Goal: Check status: Check status

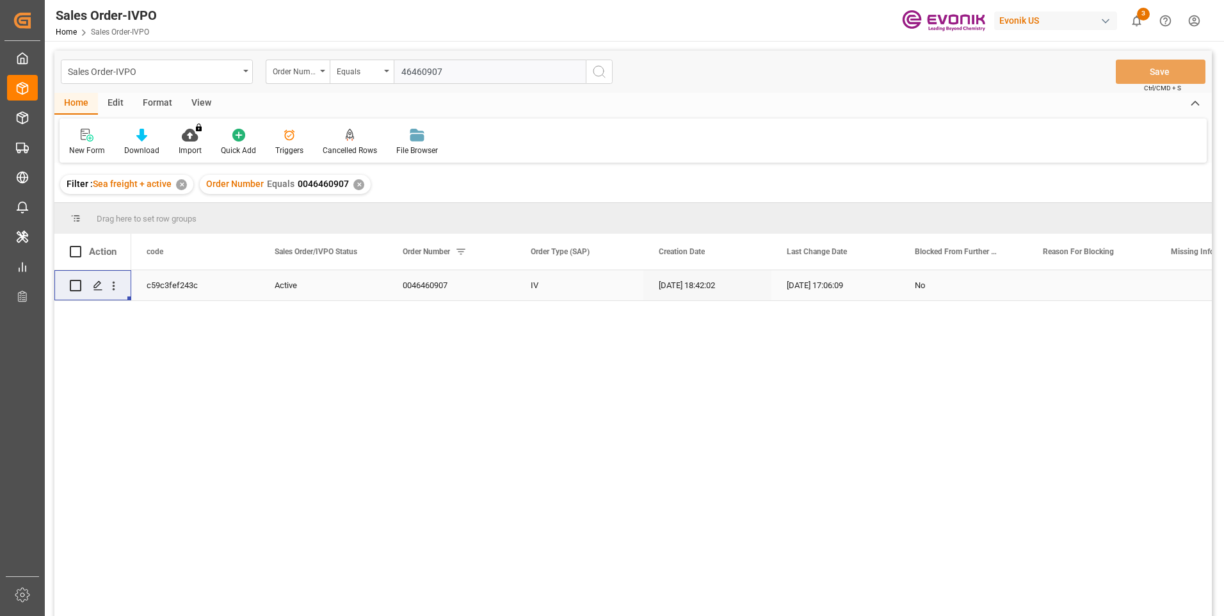
click at [460, 67] on input "46460907" at bounding box center [490, 72] width 192 height 24
drag, startPoint x: 466, startPoint y: 70, endPoint x: 323, endPoint y: 71, distance: 142.8
click at [323, 71] on div "Order Number Equals 46460907" at bounding box center [439, 72] width 347 height 24
type input "0046436701"
click at [604, 73] on icon "search button" at bounding box center [599, 71] width 15 height 15
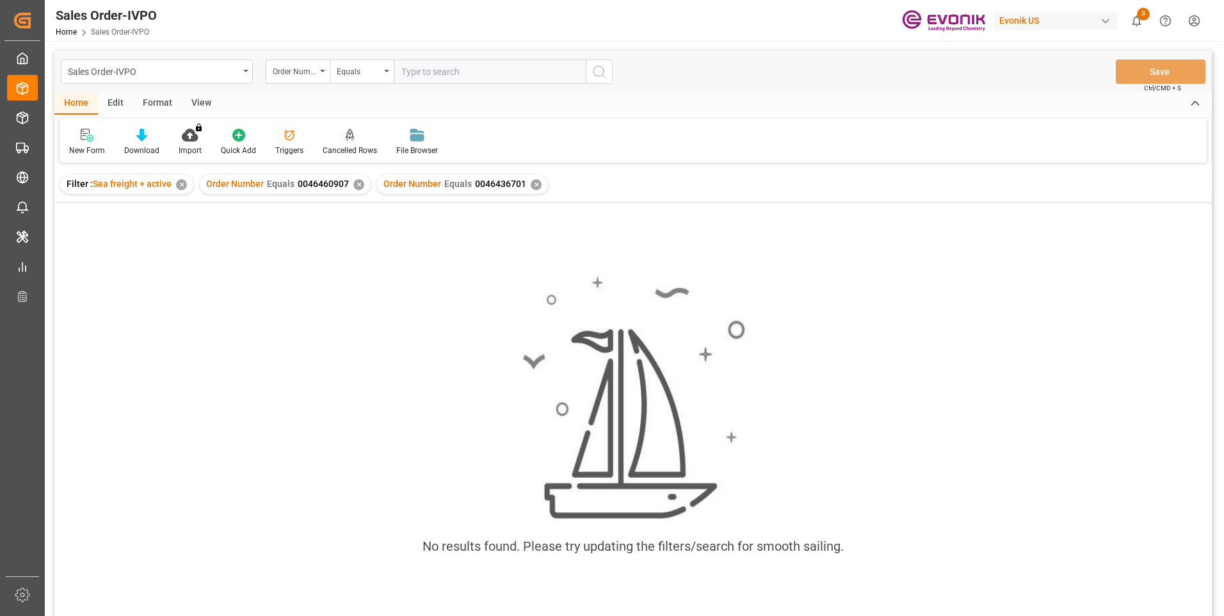
click at [353, 183] on div "✕" at bounding box center [358, 184] width 11 height 11
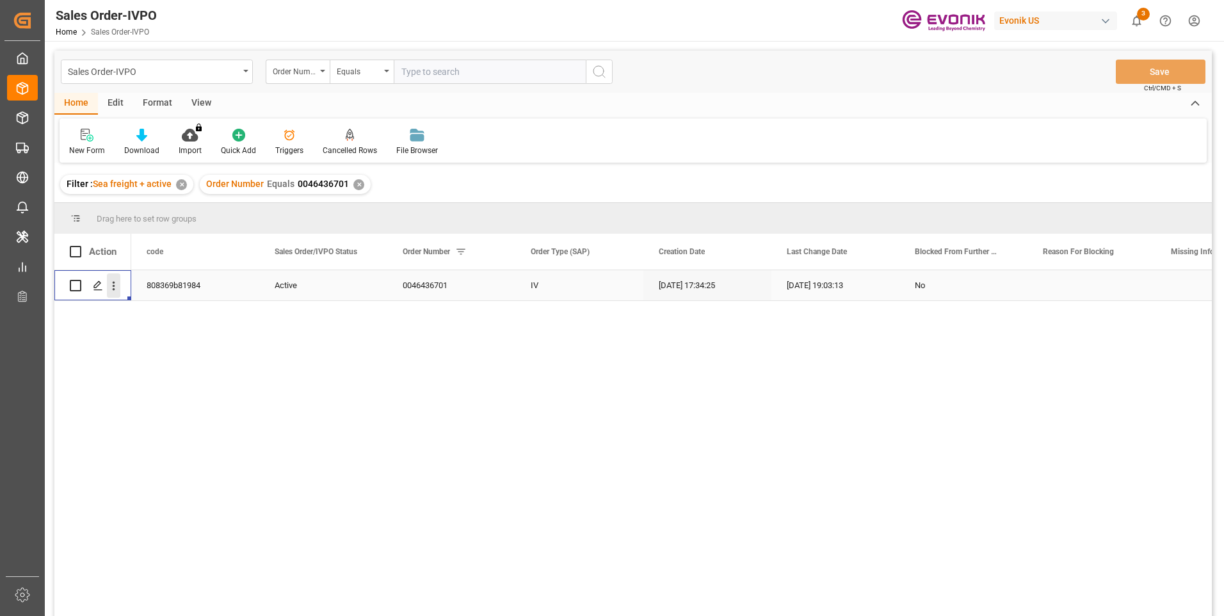
click at [112, 279] on icon "open menu" at bounding box center [113, 285] width 13 height 13
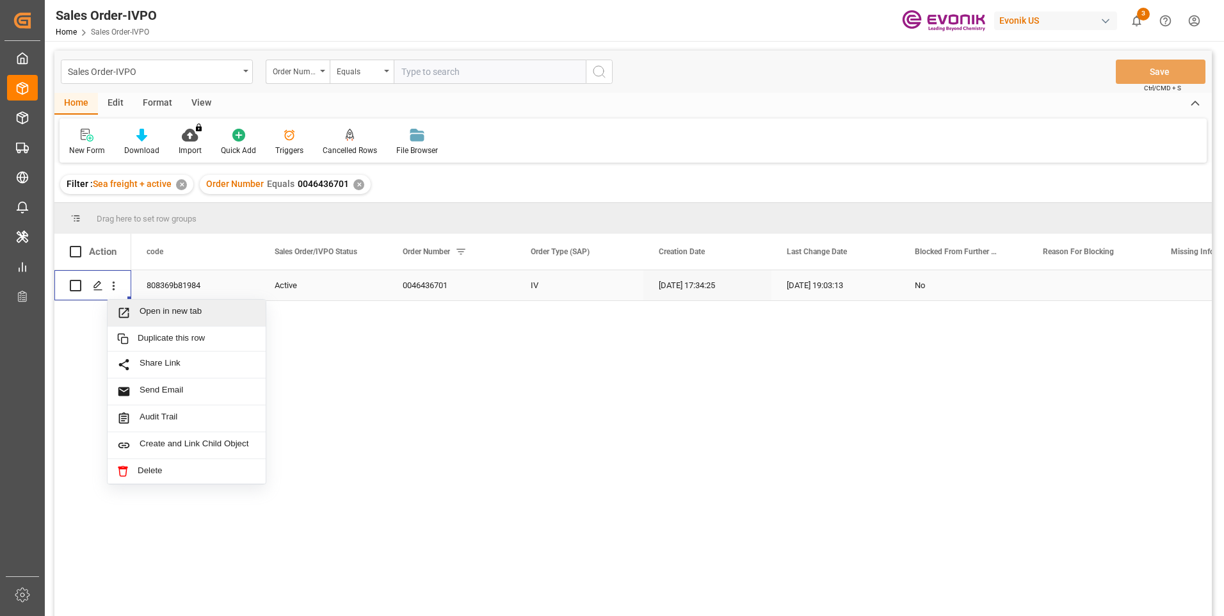
click at [157, 312] on span "Open in new tab" at bounding box center [198, 312] width 117 height 13
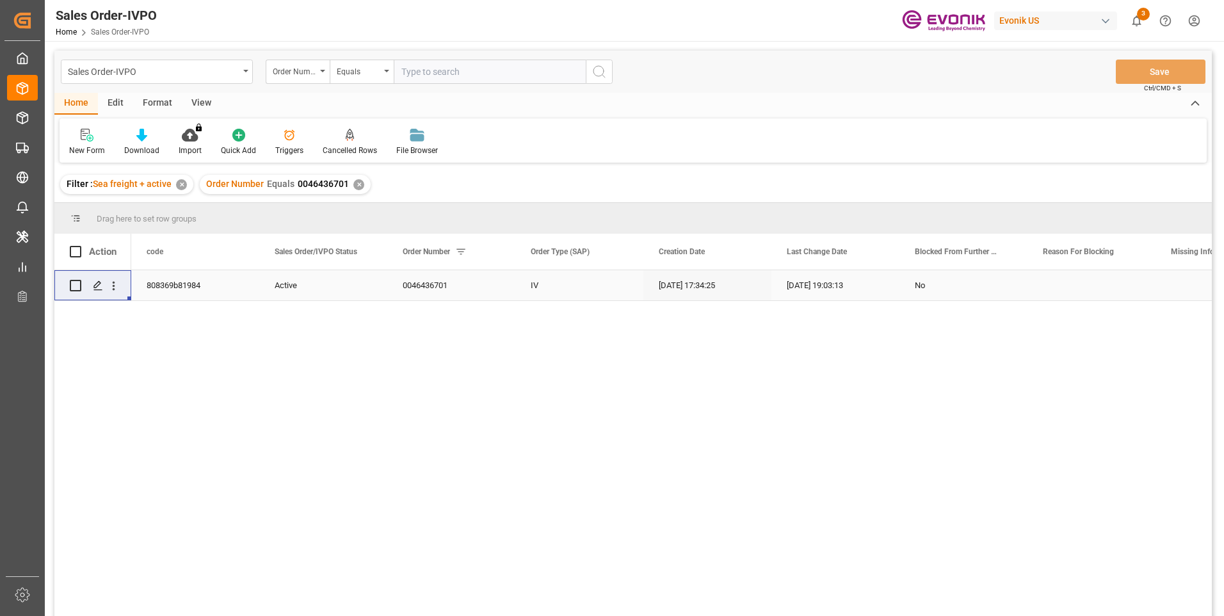
click at [462, 72] on input "text" at bounding box center [490, 72] width 192 height 24
paste input "2006960004"
type input "2006960004"
click at [597, 72] on icon "search button" at bounding box center [599, 71] width 15 height 15
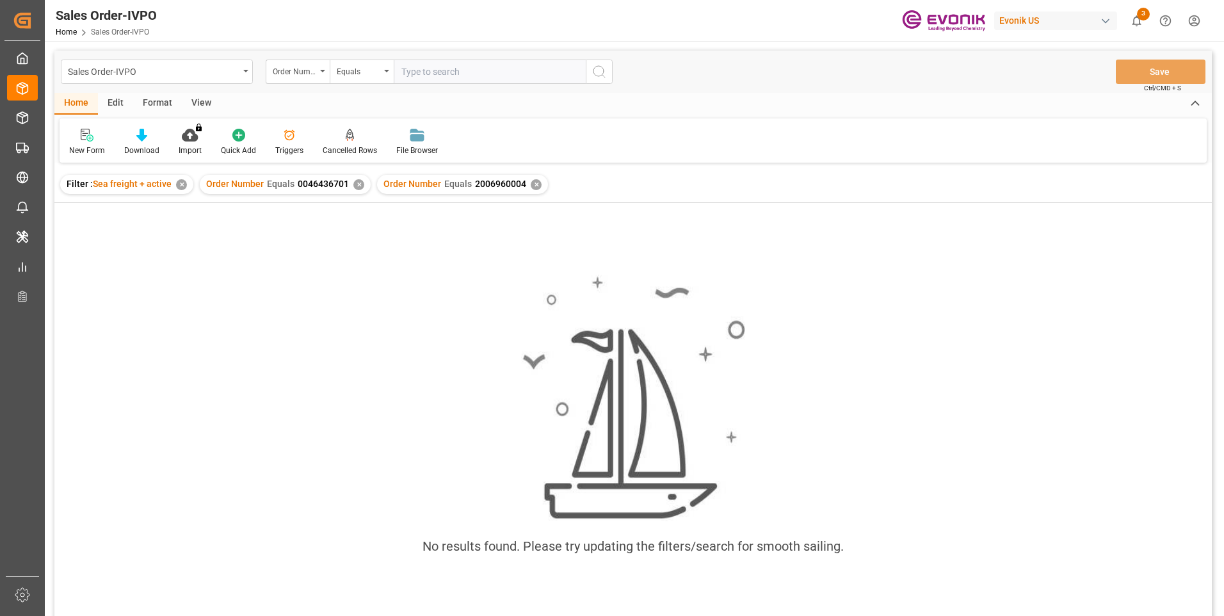
click at [353, 183] on div "✕" at bounding box center [358, 184] width 11 height 11
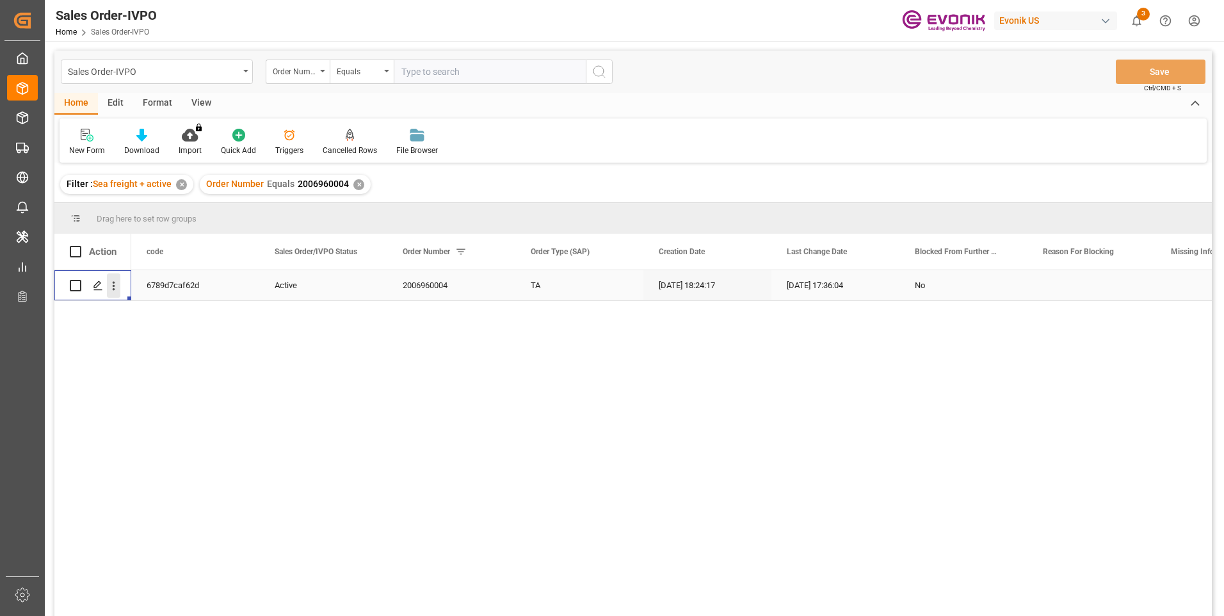
click at [117, 287] on icon "open menu" at bounding box center [113, 285] width 13 height 13
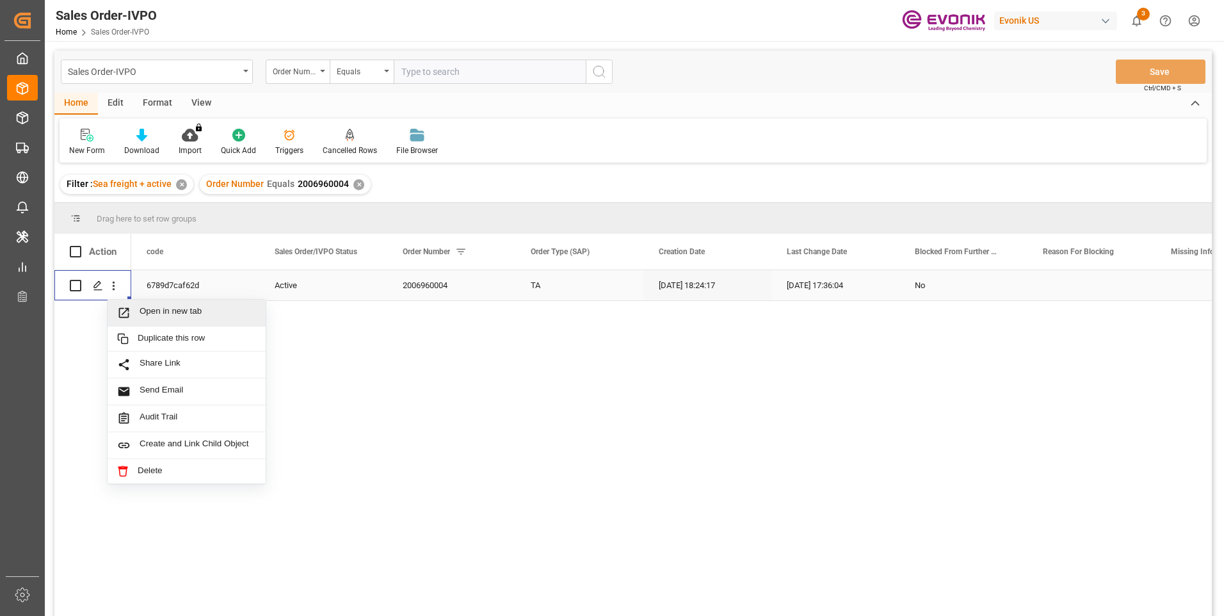
click at [156, 315] on span "Open in new tab" at bounding box center [198, 312] width 117 height 13
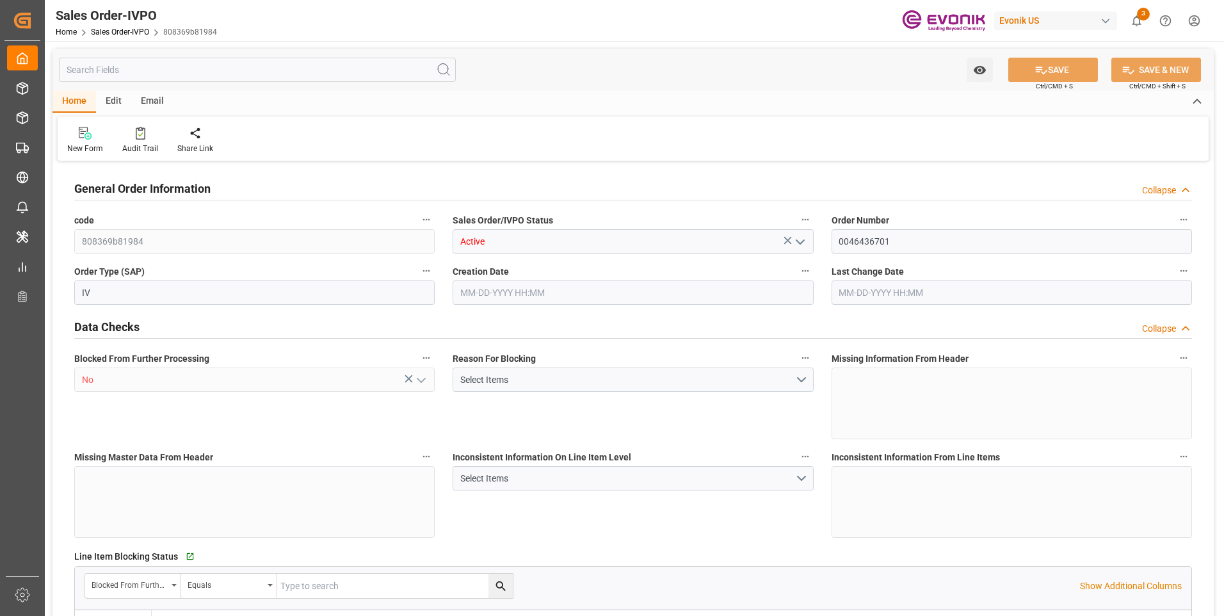
type input "BEANR"
type input "0"
type input "1"
type input "2"
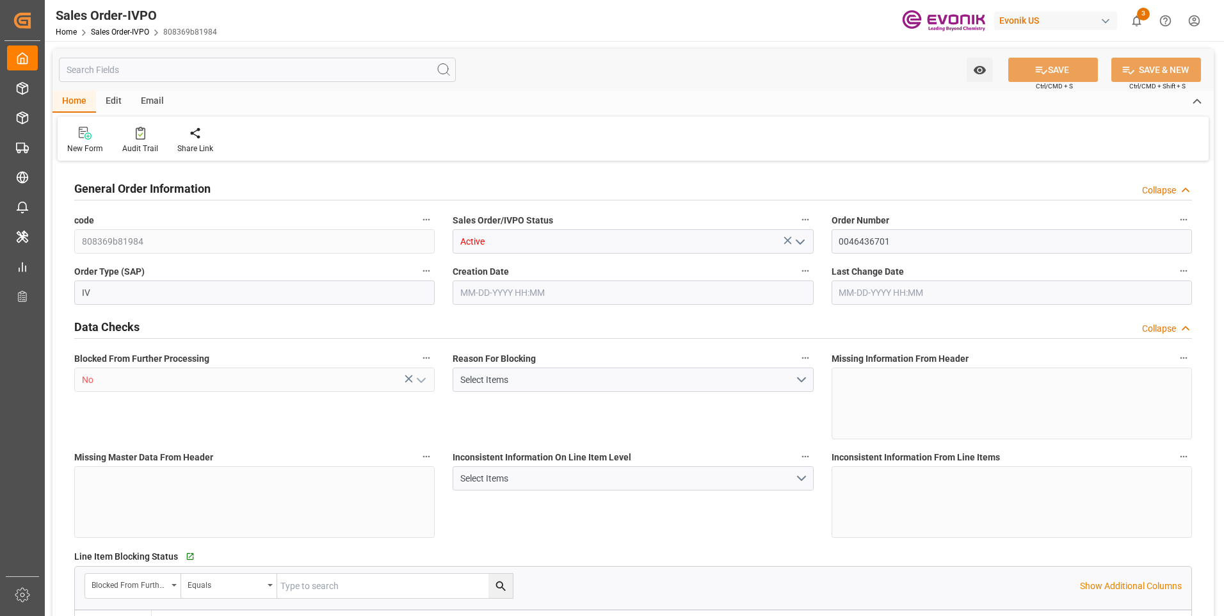
type input "17607.2"
type input "52.7136"
type input "17000"
type input "30"
type input "[DATE] 17:34"
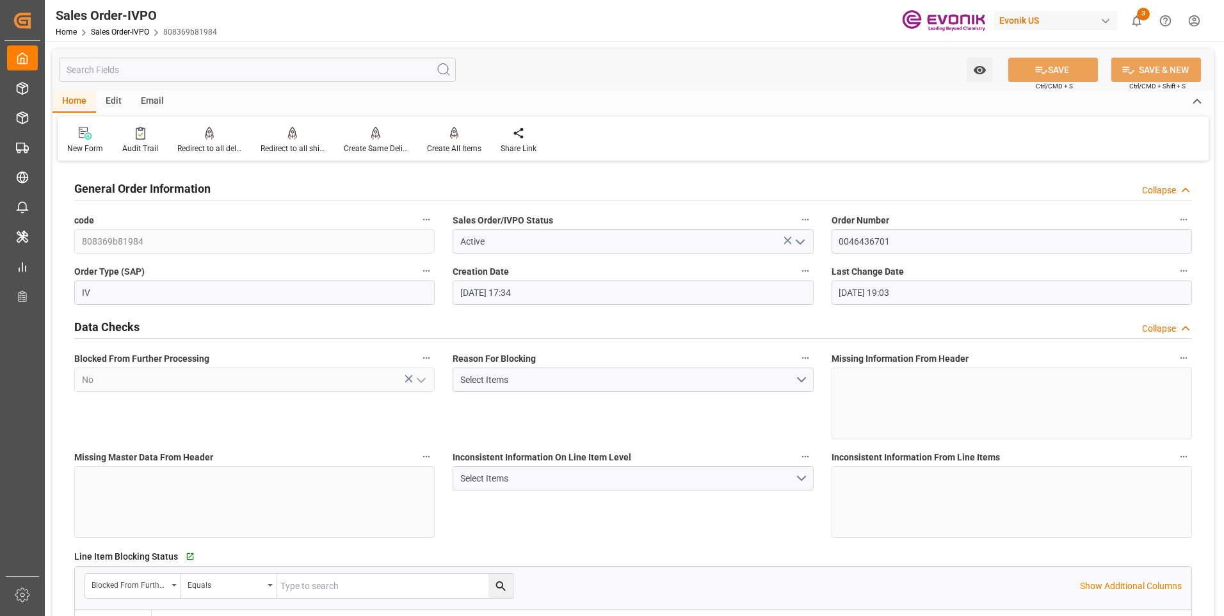
type input "[DATE] 19:03"
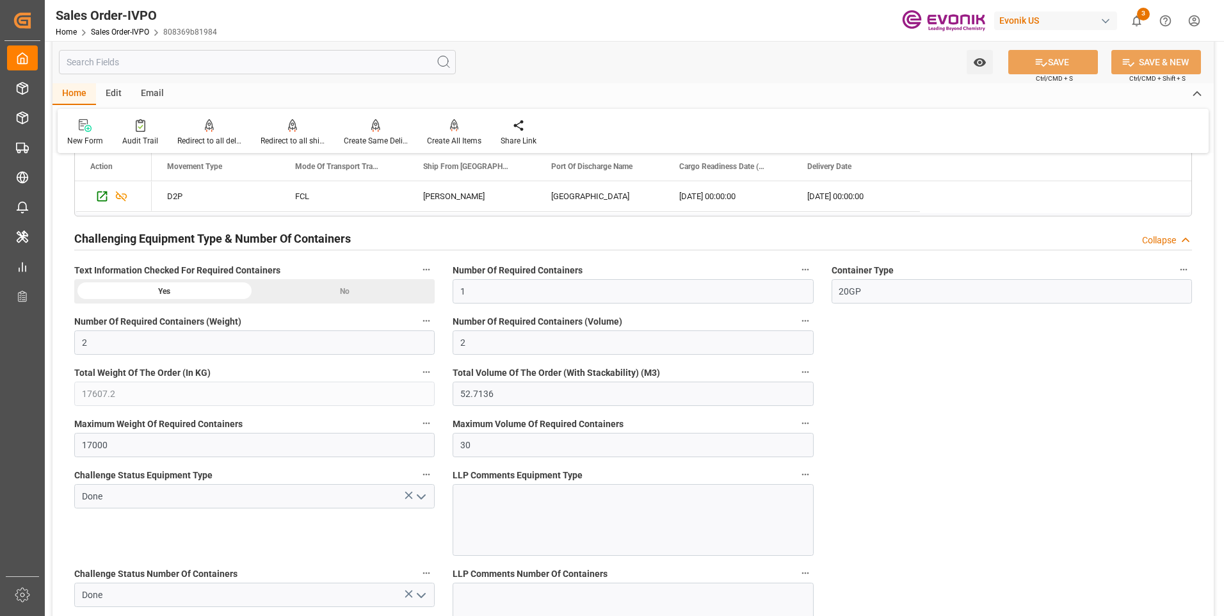
scroll to position [2113, 0]
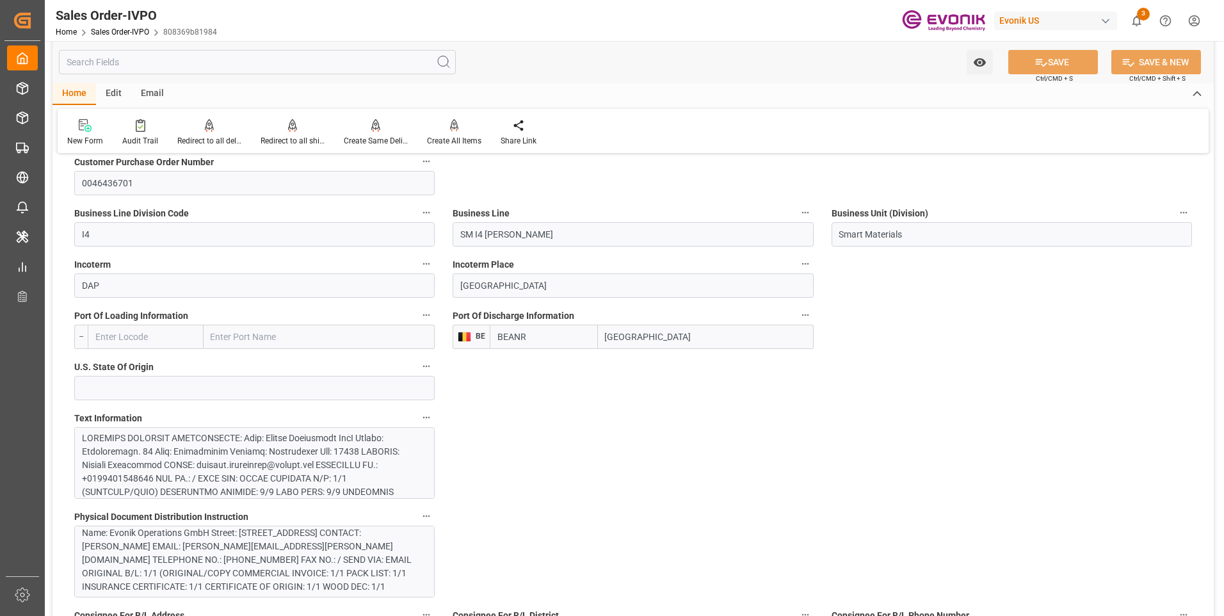
scroll to position [576, 0]
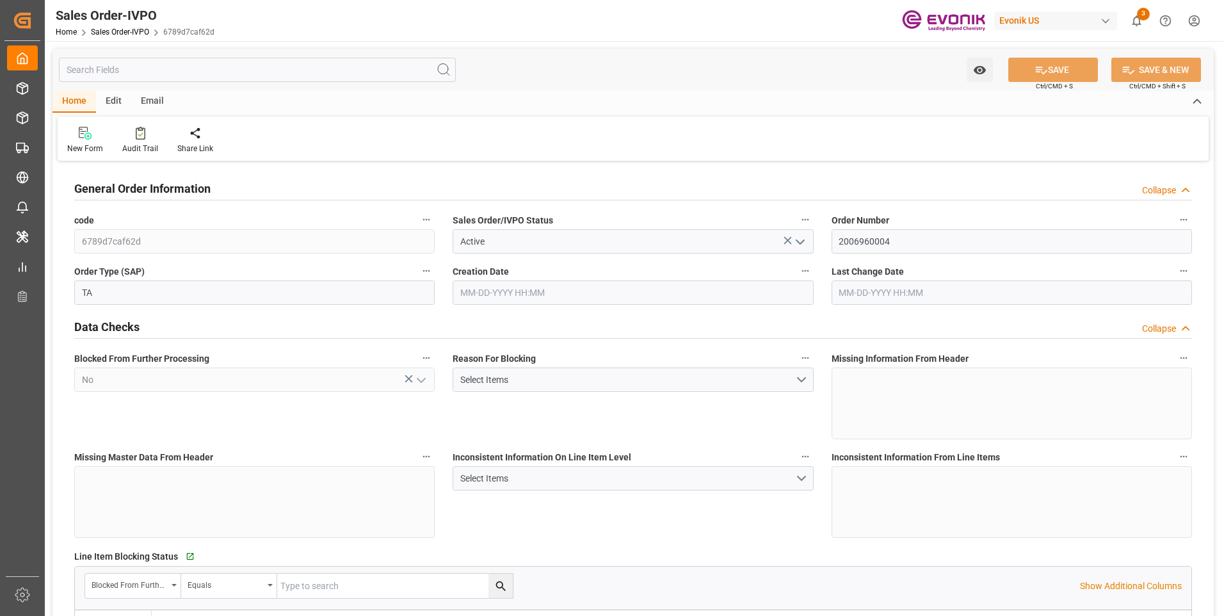
type input "BEKOU"
type input "0"
type input "1"
type input "2"
type input "1"
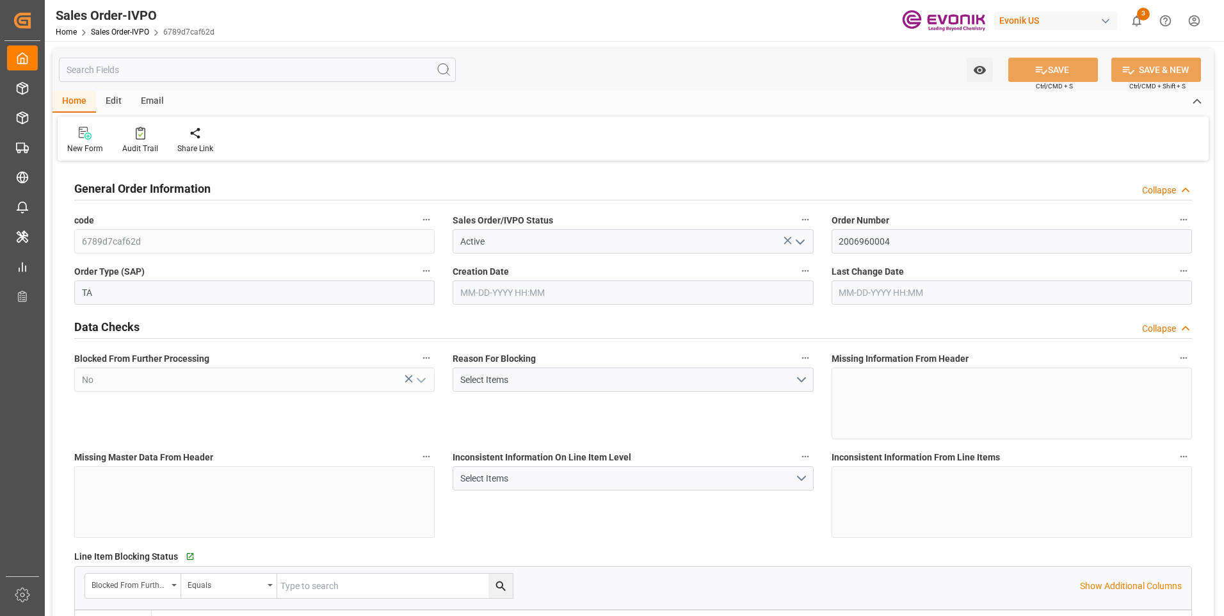
type input "18090.72"
type input "25.272"
type input "17000"
type input "30"
type input "06-18-2025 18:24"
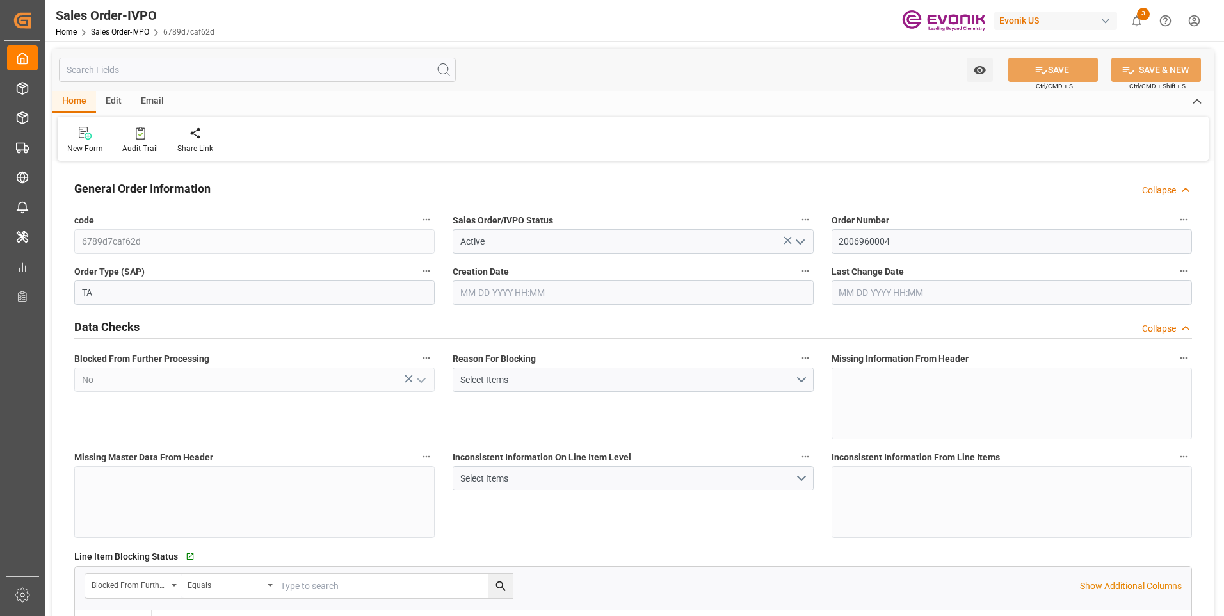
type input "07-10-2025 17:36"
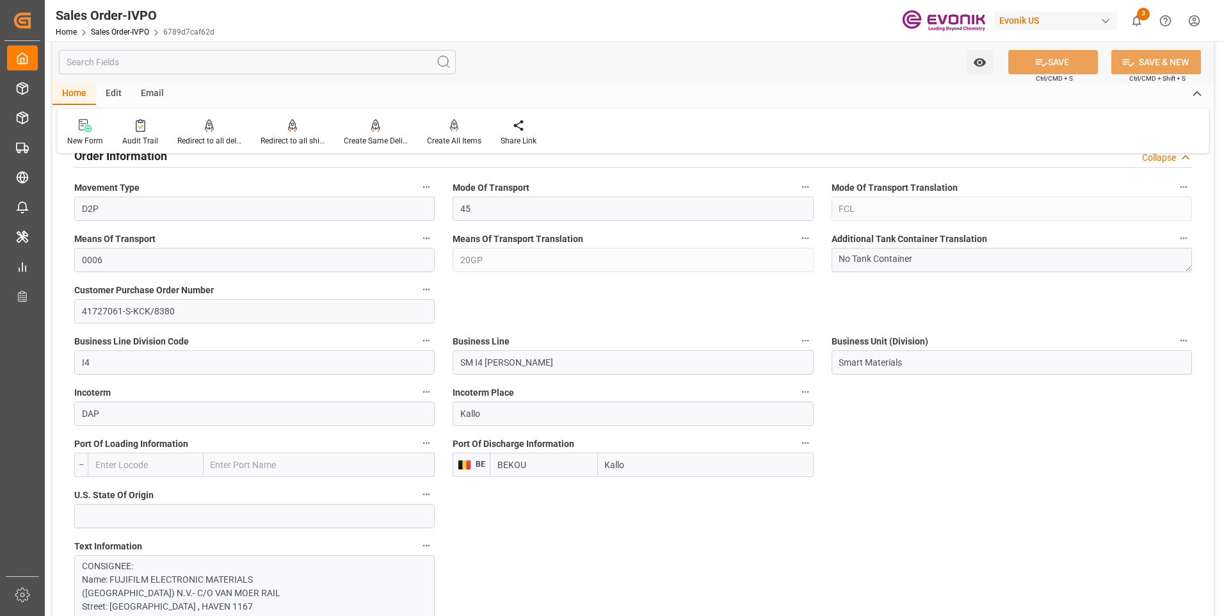
scroll to position [640, 0]
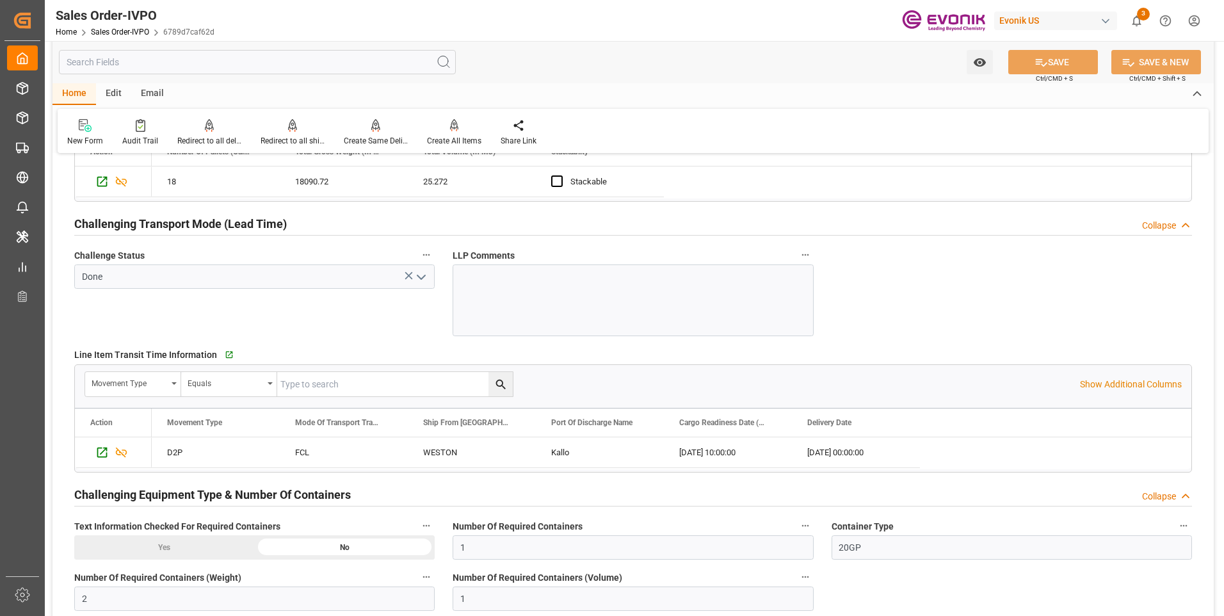
scroll to position [2048, 0]
